Goal: Task Accomplishment & Management: Manage account settings

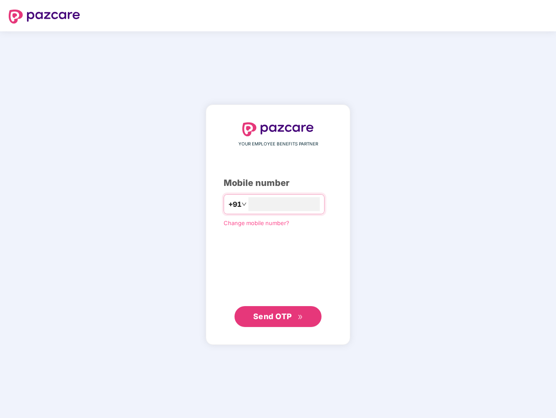
click at [278, 209] on input "number" at bounding box center [284, 204] width 71 height 14
click at [44, 17] on img at bounding box center [44, 17] width 71 height 14
click at [229, 204] on span "+91" at bounding box center [235, 204] width 13 height 11
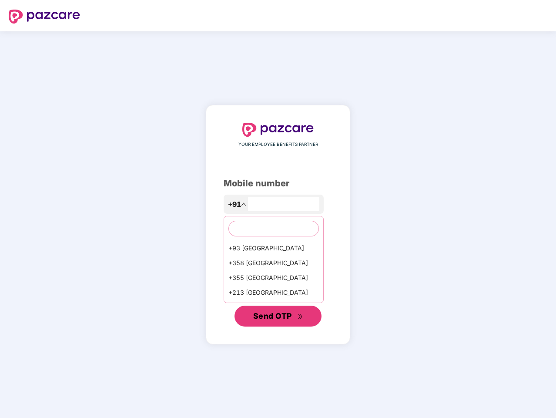
click at [278, 316] on span "Send OTP" at bounding box center [272, 315] width 39 height 9
